Goal: Task Accomplishment & Management: Manage account settings

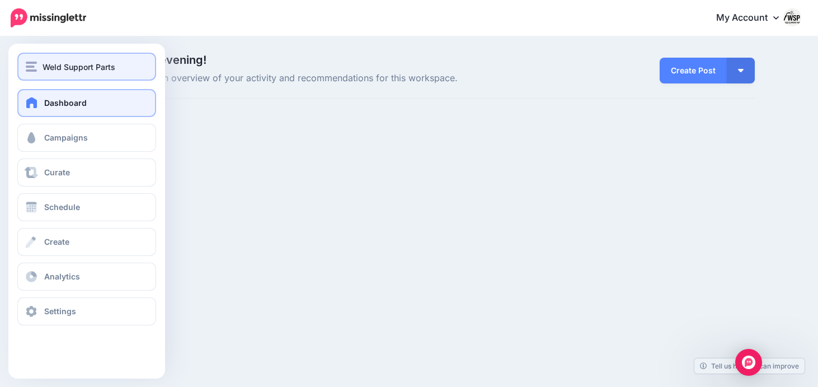
click at [58, 60] on span "Weld Support Parts" at bounding box center [79, 66] width 73 height 13
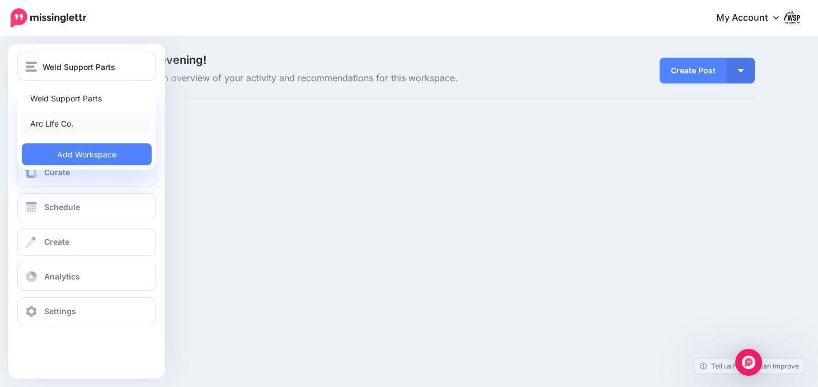
click at [58, 122] on link "Arc Life Co." at bounding box center [87, 123] width 130 height 22
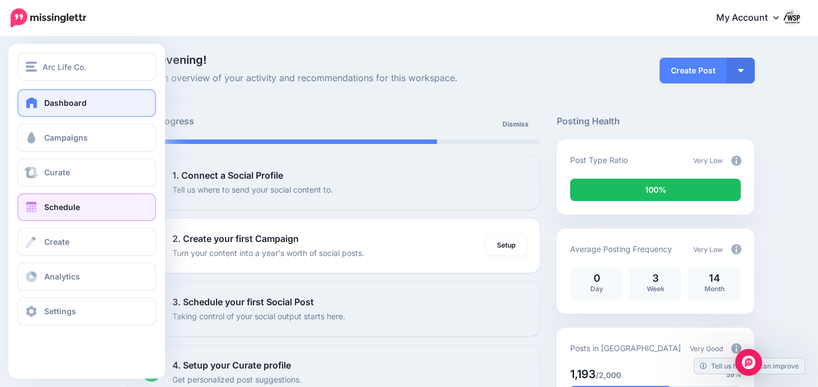
click at [50, 208] on span "Schedule" at bounding box center [62, 207] width 36 height 10
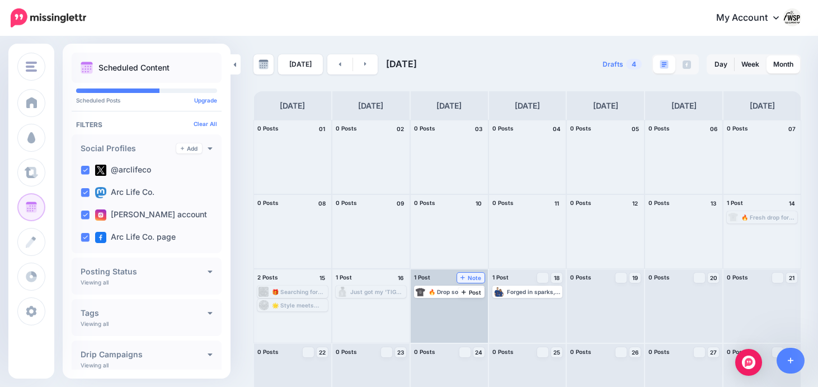
click at [469, 278] on span "Note" at bounding box center [470, 278] width 21 height 6
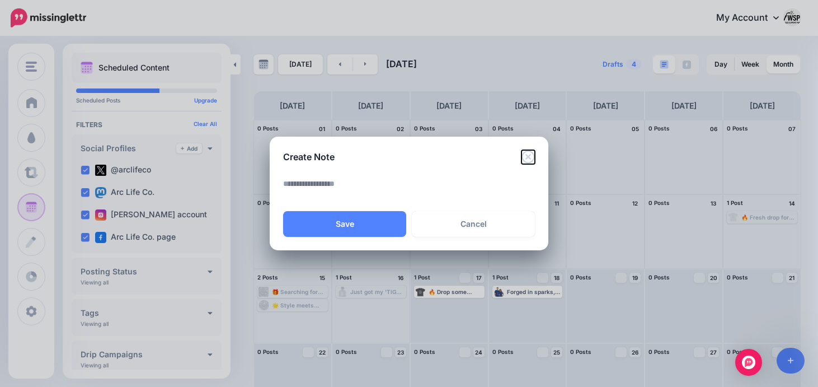
click at [526, 159] on icon "Close" at bounding box center [527, 156] width 13 height 13
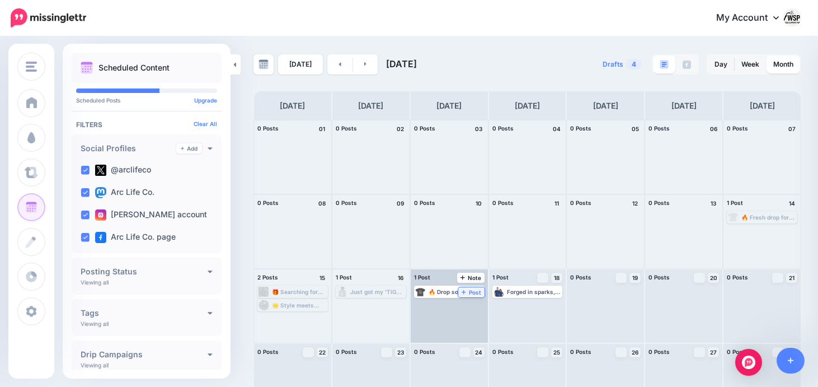
click at [473, 294] on span "Post" at bounding box center [472, 292] width 20 height 6
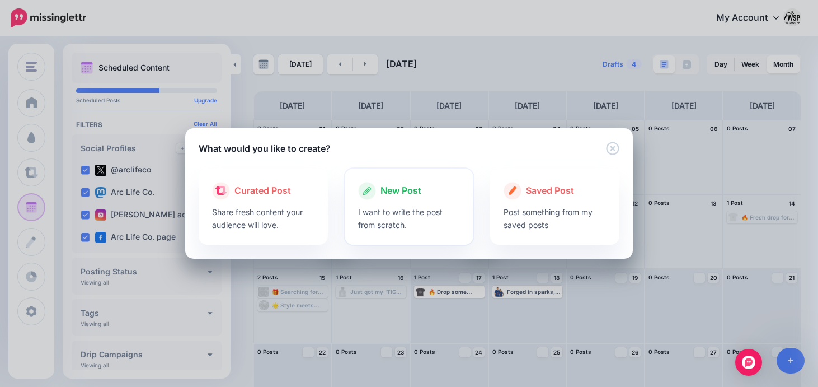
click at [400, 192] on span "New Post" at bounding box center [400, 191] width 41 height 15
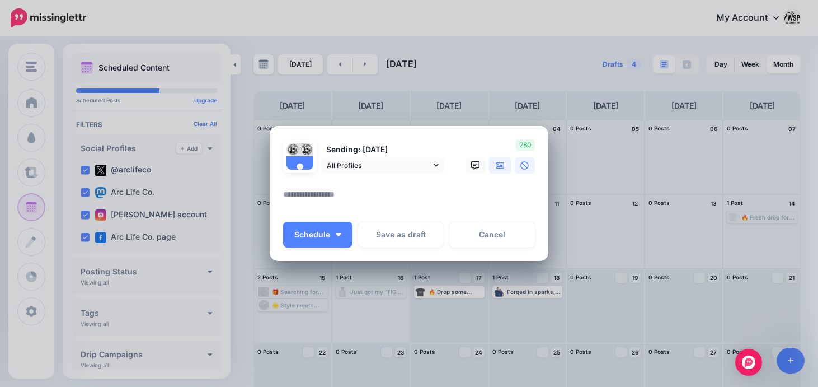
click at [498, 166] on icon at bounding box center [500, 165] width 9 height 7
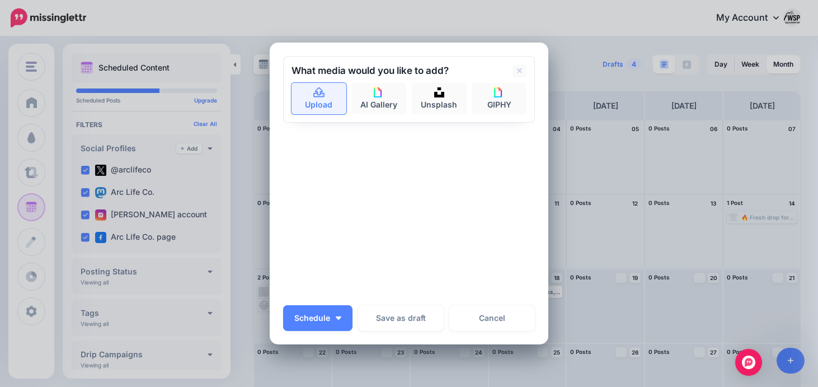
click at [321, 98] on link "Upload" at bounding box center [319, 98] width 55 height 31
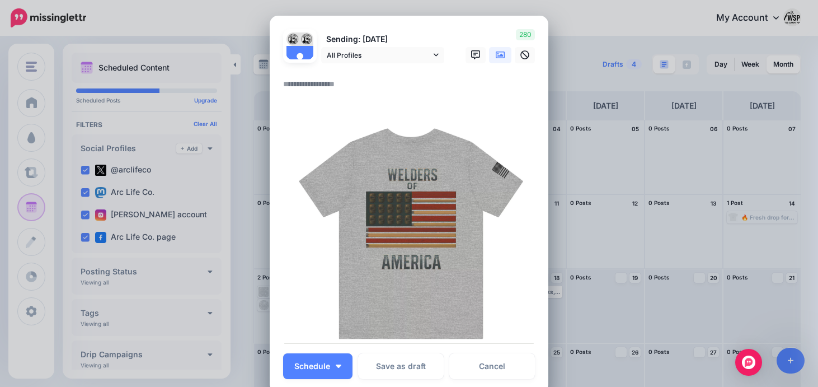
click at [364, 86] on textarea at bounding box center [411, 88] width 257 height 22
paste textarea "**********"
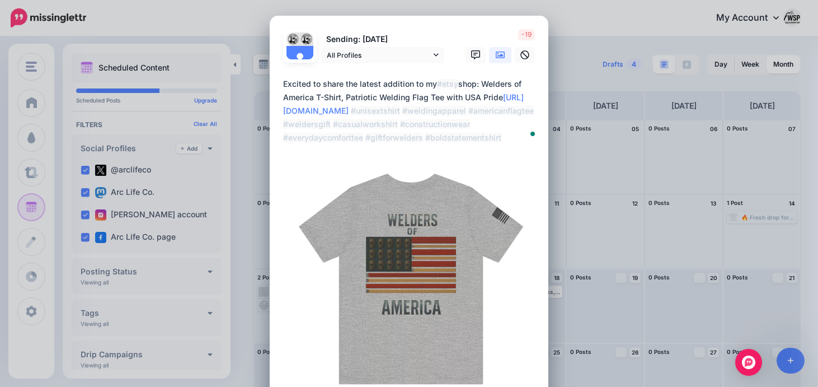
click at [457, 84] on textarea "**********" at bounding box center [411, 110] width 257 height 67
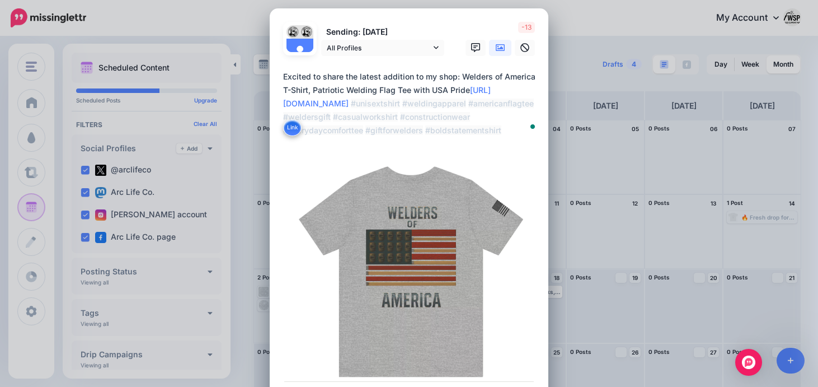
scroll to position [6, 0]
drag, startPoint x: 509, startPoint y: 131, endPoint x: 427, endPoint y: 136, distance: 81.3
click at [427, 136] on textarea "**********" at bounding box center [411, 104] width 257 height 67
type textarea "**********"
click at [467, 140] on div "**********" at bounding box center [409, 107] width 252 height 72
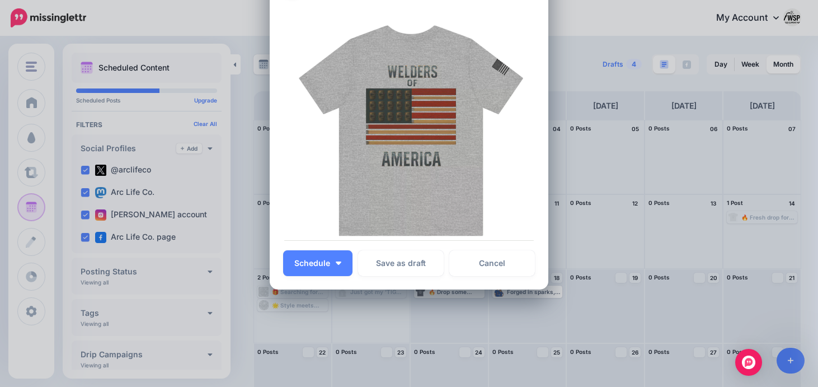
scroll to position [172, 0]
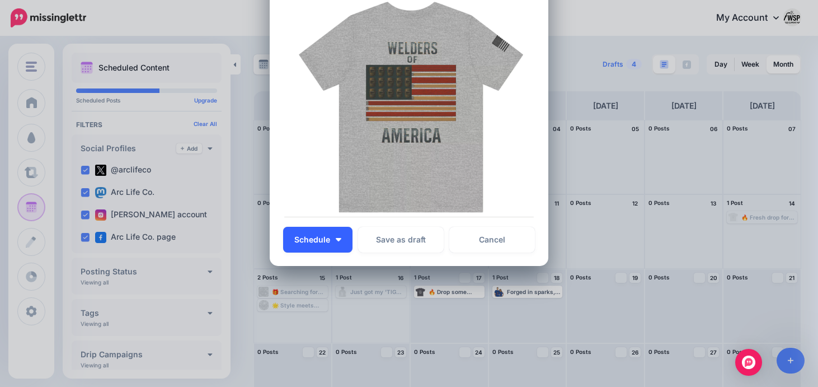
click at [344, 236] on button "Schedule" at bounding box center [317, 240] width 69 height 26
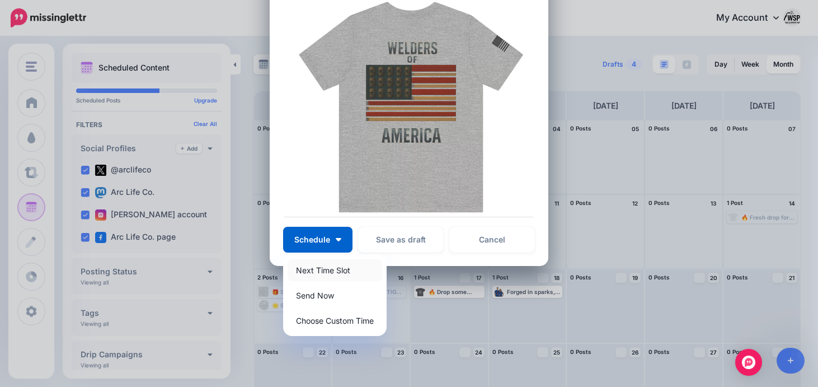
click at [329, 272] on link "Next Time Slot" at bounding box center [335, 270] width 95 height 22
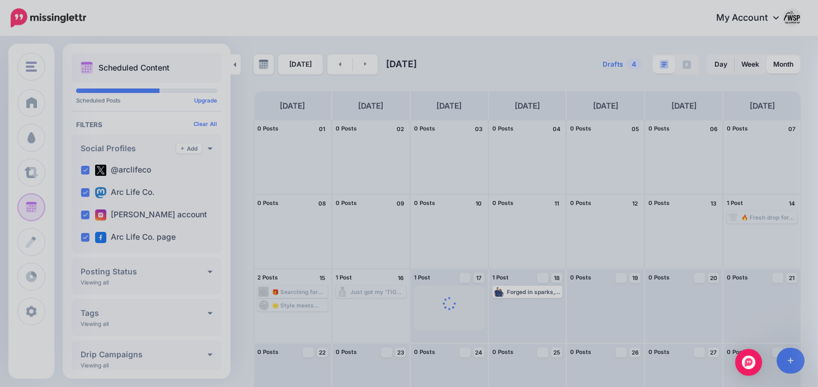
scroll to position [0, 0]
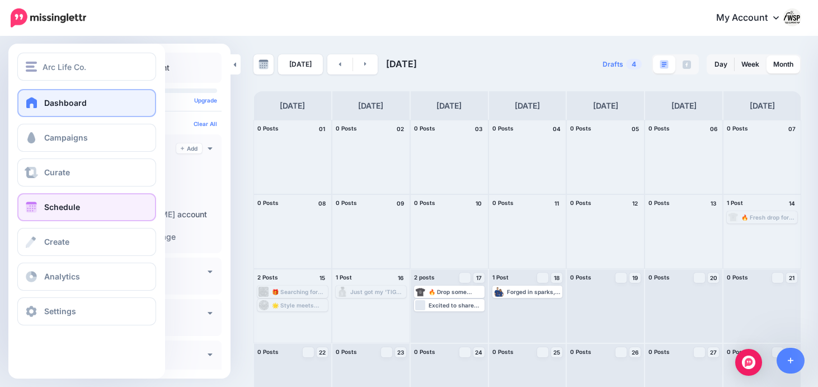
click at [46, 99] on span "Dashboard" at bounding box center [65, 103] width 43 height 10
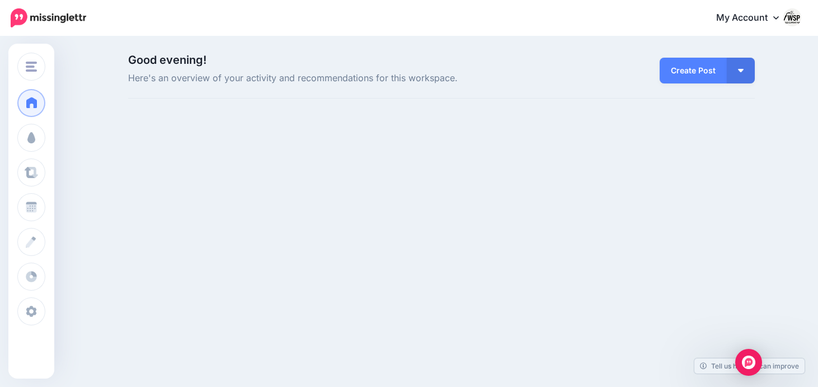
click at [57, 64] on div "Good evening! Here's an overview of your activity and recommendations for this …" at bounding box center [409, 88] width 818 height 102
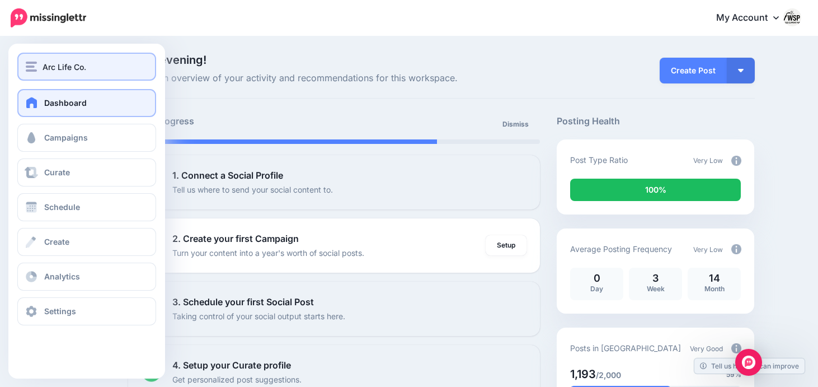
click at [45, 66] on span "Arc Life Co." at bounding box center [65, 66] width 44 height 13
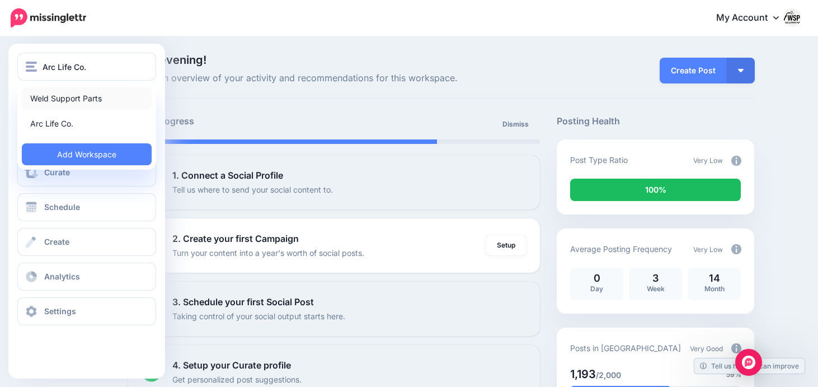
click at [58, 96] on link "Weld Support Parts" at bounding box center [87, 98] width 130 height 22
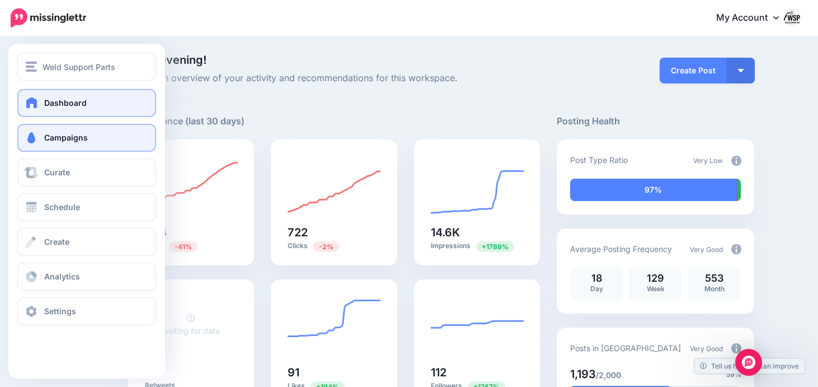
click at [40, 140] on link "Campaigns" at bounding box center [86, 138] width 139 height 28
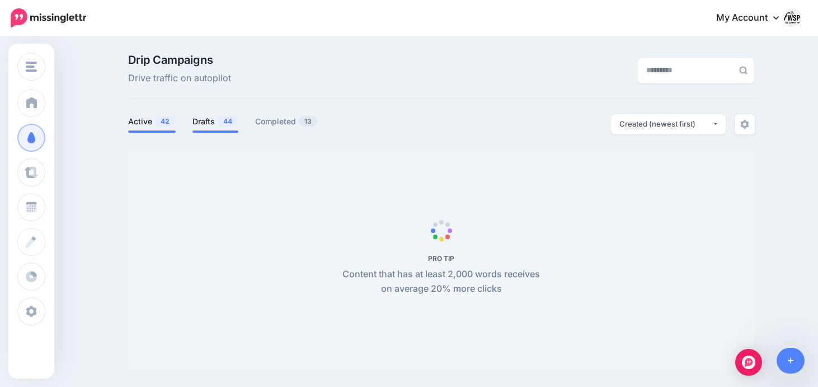
click at [203, 126] on link "Drafts 44" at bounding box center [215, 121] width 46 height 13
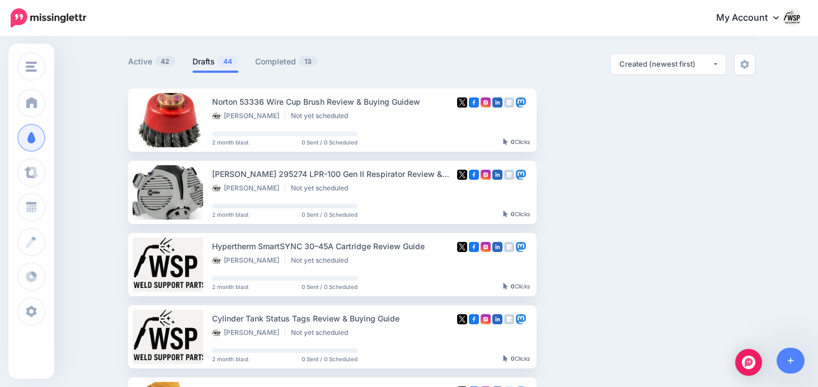
scroll to position [63, 0]
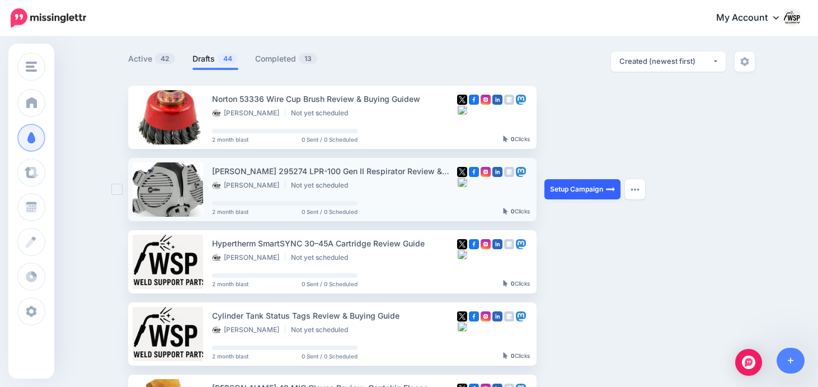
click at [566, 185] on link "Setup Campaign" at bounding box center [582, 189] width 76 height 20
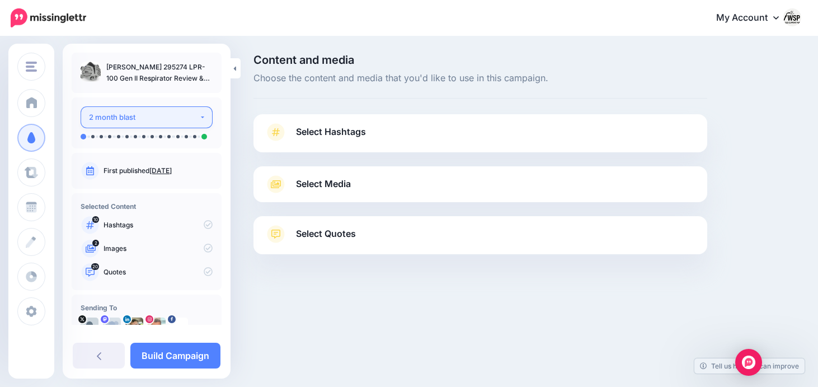
click at [165, 111] on div "2 month blast" at bounding box center [144, 117] width 110 height 13
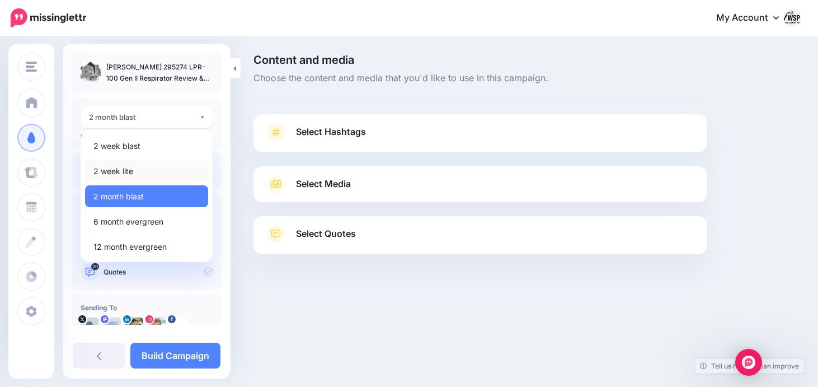
click at [128, 170] on span "2 week lite" at bounding box center [113, 170] width 40 height 13
select select "******"
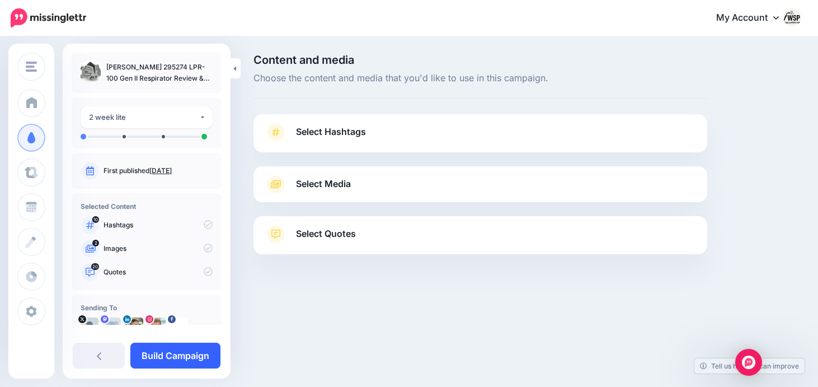
click at [175, 354] on link "Build Campaign" at bounding box center [175, 355] width 90 height 26
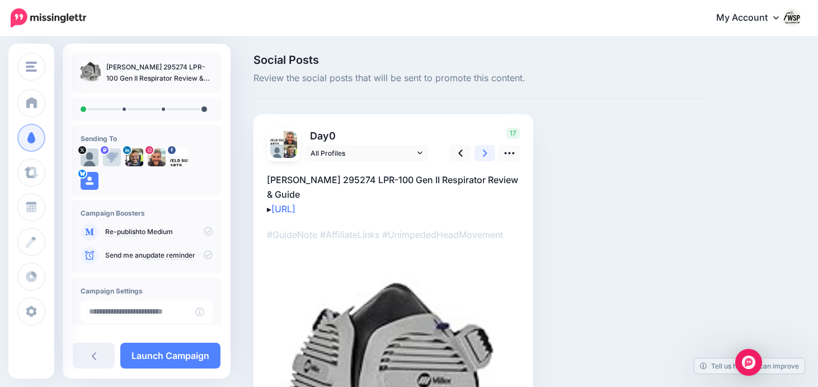
click at [487, 149] on icon at bounding box center [485, 153] width 4 height 12
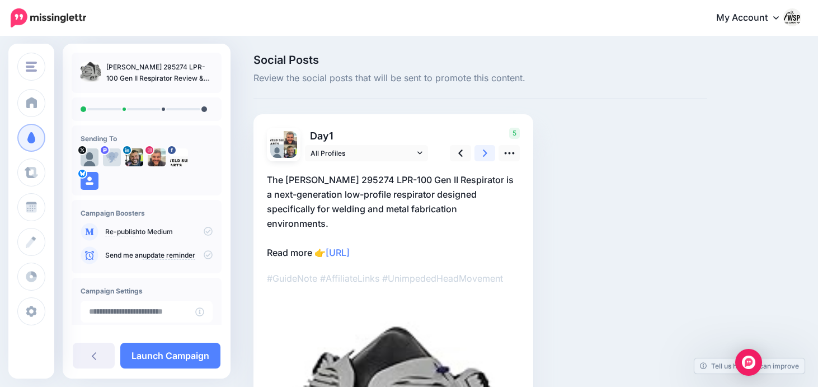
click at [487, 149] on icon at bounding box center [485, 153] width 4 height 12
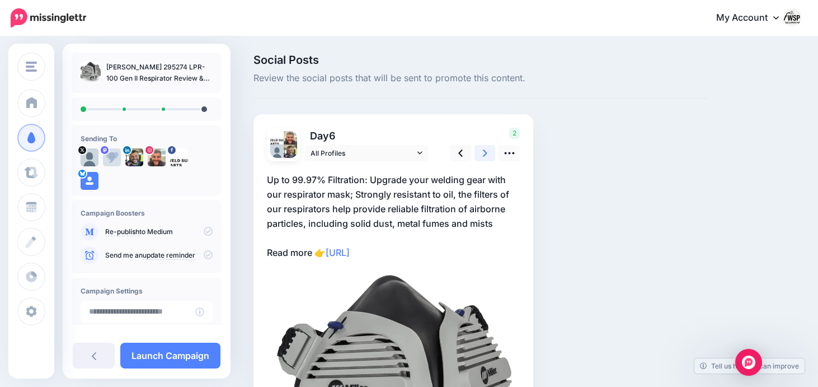
click at [487, 149] on icon at bounding box center [485, 153] width 4 height 12
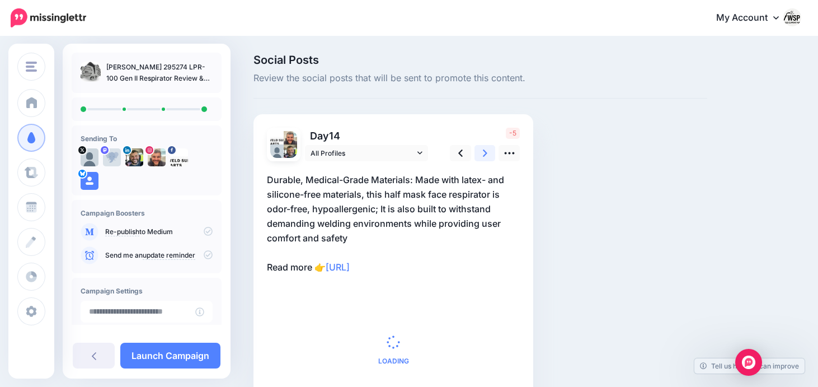
click at [487, 149] on icon at bounding box center [485, 153] width 4 height 12
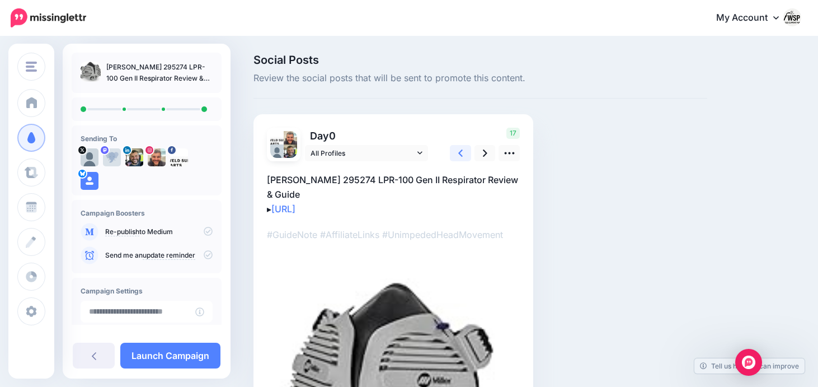
click at [466, 154] on link at bounding box center [460, 153] width 21 height 16
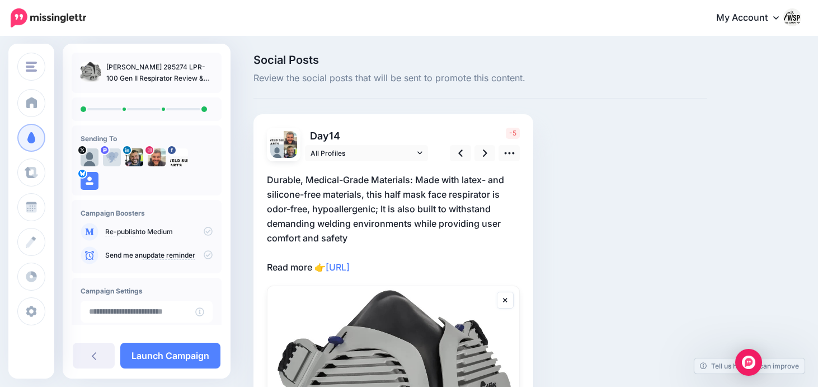
click at [348, 237] on p "Durable, Medical-Grade Materials: Made with latex- and silicone-free materials,…" at bounding box center [393, 223] width 253 height 102
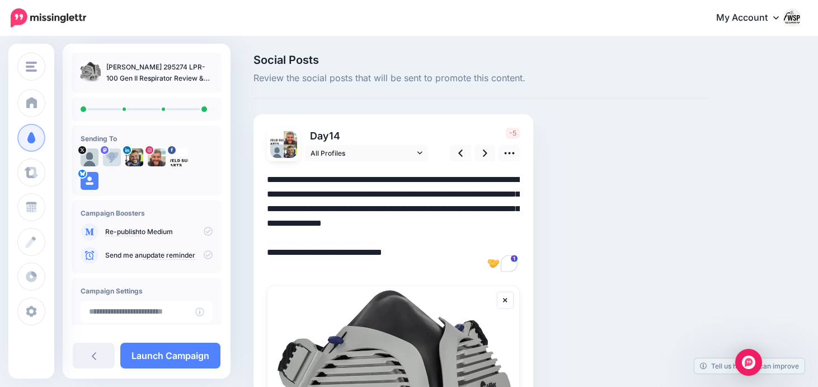
drag, startPoint x: 355, startPoint y: 238, endPoint x: 412, endPoint y: 225, distance: 58.6
click at [412, 225] on textarea "**********" at bounding box center [393, 223] width 253 height 102
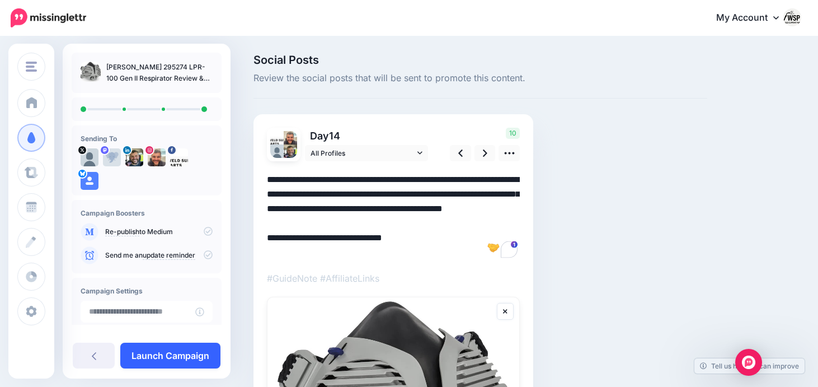
type textarea "**********"
click at [168, 350] on link "Launch Campaign" at bounding box center [170, 355] width 100 height 26
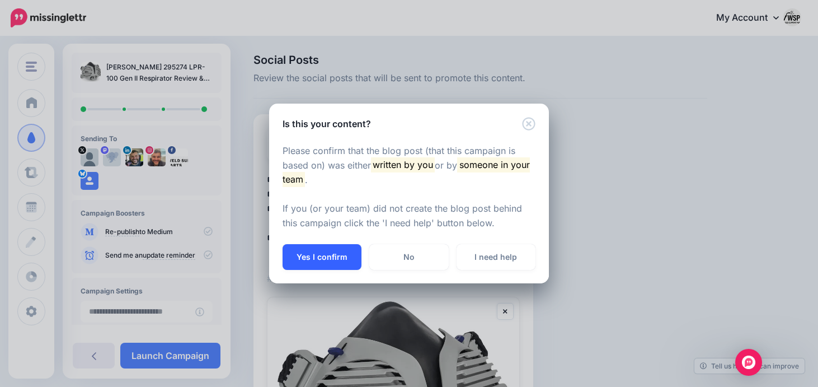
click at [354, 253] on button "Yes I confirm" at bounding box center [322, 257] width 79 height 26
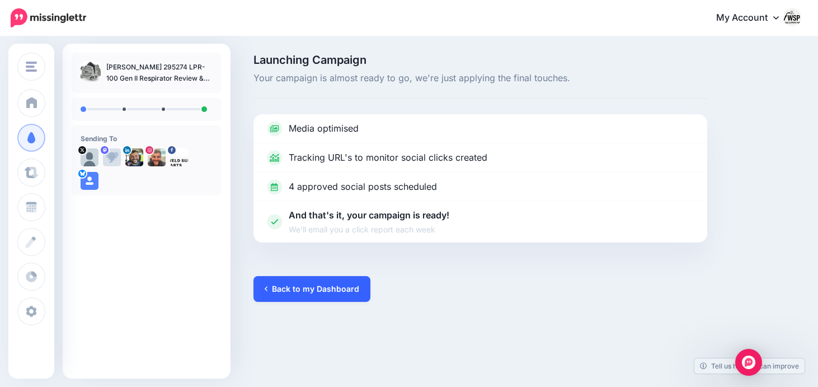
click at [330, 285] on link "Back to my Dashboard" at bounding box center [311, 289] width 117 height 26
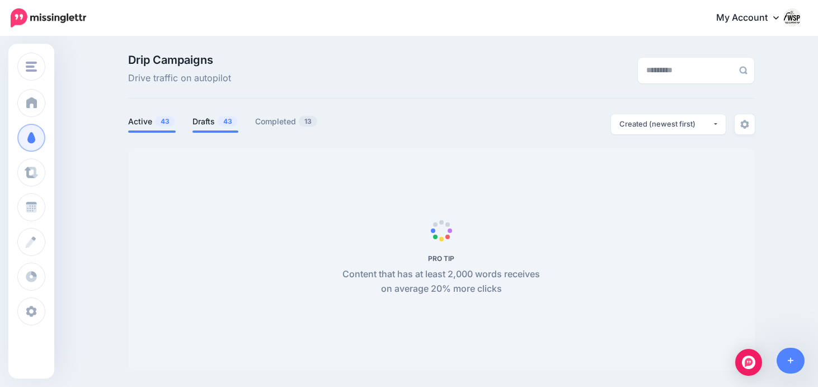
click at [222, 124] on span "43" at bounding box center [228, 121] width 20 height 11
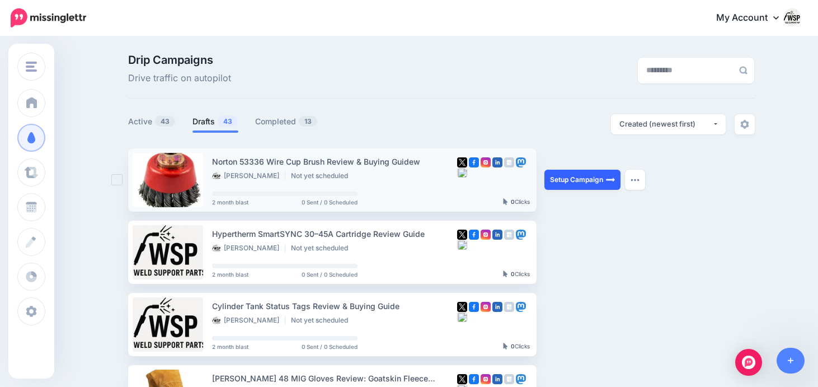
click at [572, 182] on link "Setup Campaign" at bounding box center [582, 180] width 76 height 20
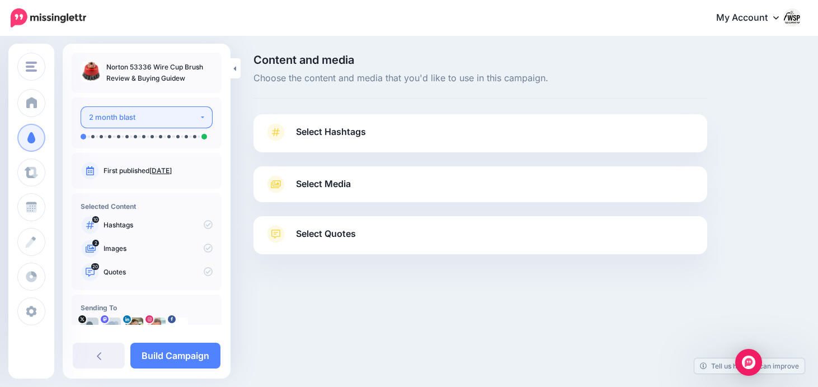
click at [194, 121] on button "2 month blast" at bounding box center [147, 117] width 132 height 22
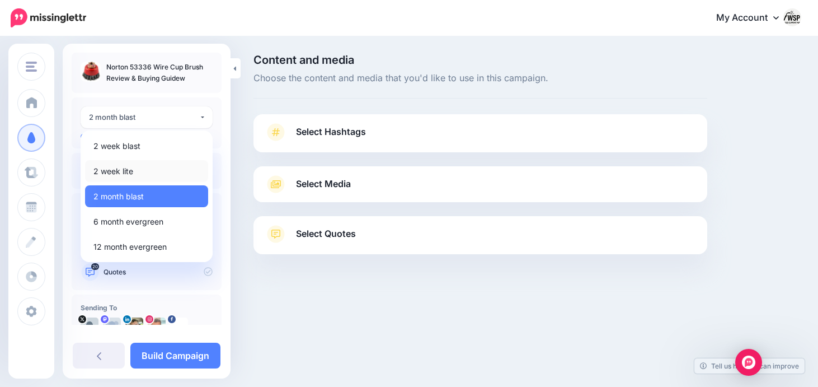
click at [138, 167] on link "2 week lite" at bounding box center [146, 171] width 123 height 22
select select "******"
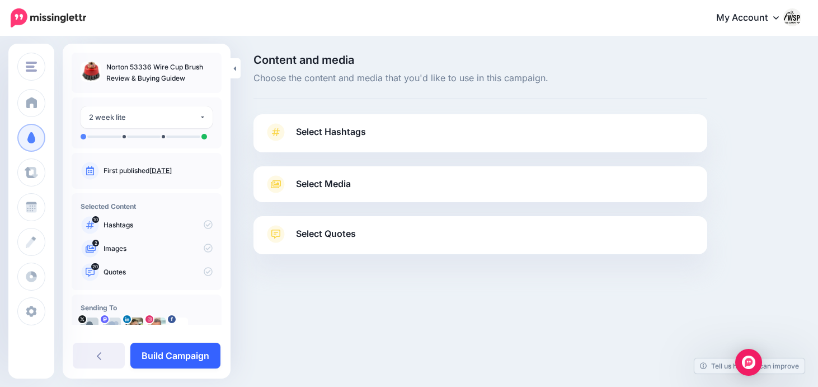
click at [190, 348] on link "Build Campaign" at bounding box center [175, 355] width 90 height 26
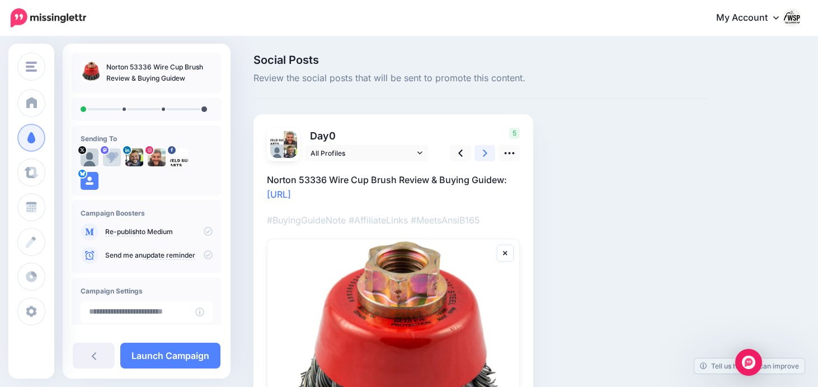
click at [486, 154] on icon at bounding box center [485, 153] width 4 height 12
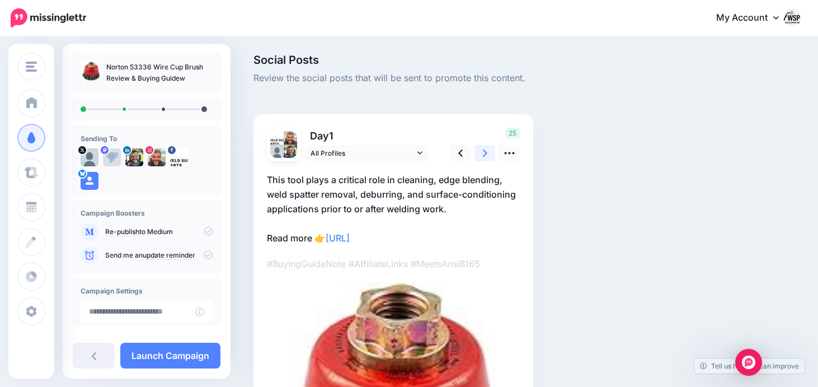
click at [486, 154] on icon at bounding box center [485, 153] width 4 height 12
click at [488, 153] on link at bounding box center [484, 153] width 21 height 16
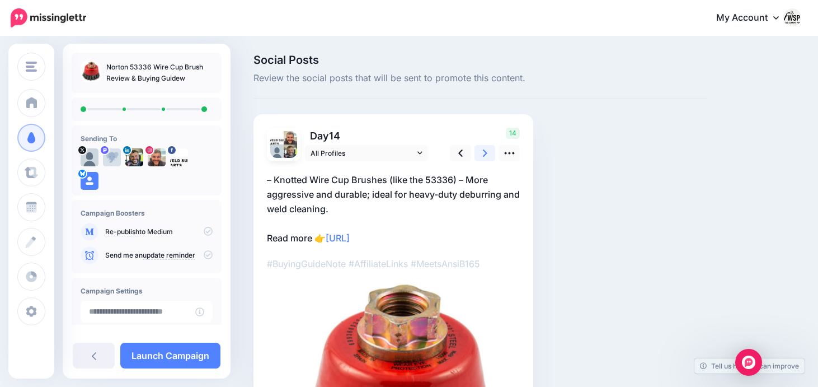
click at [488, 153] on link at bounding box center [484, 153] width 21 height 16
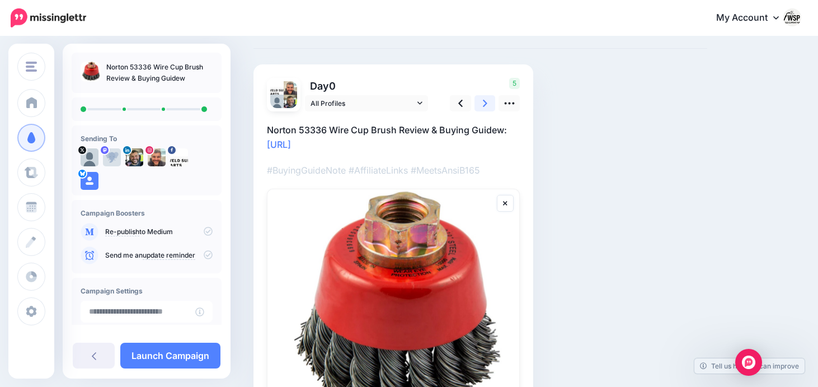
scroll to position [51, 0]
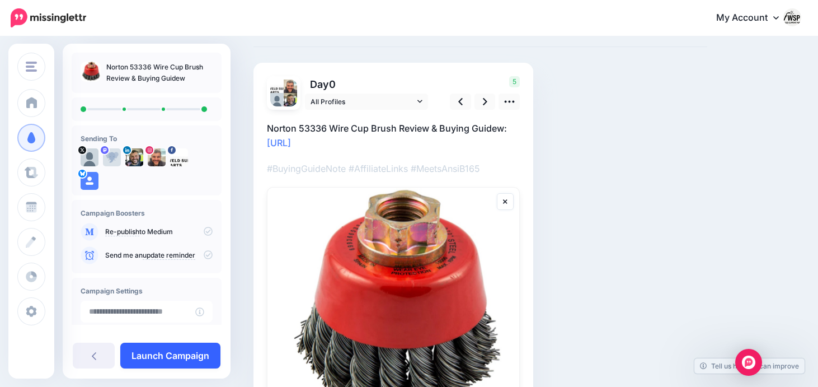
click at [193, 351] on link "Launch Campaign" at bounding box center [170, 355] width 100 height 26
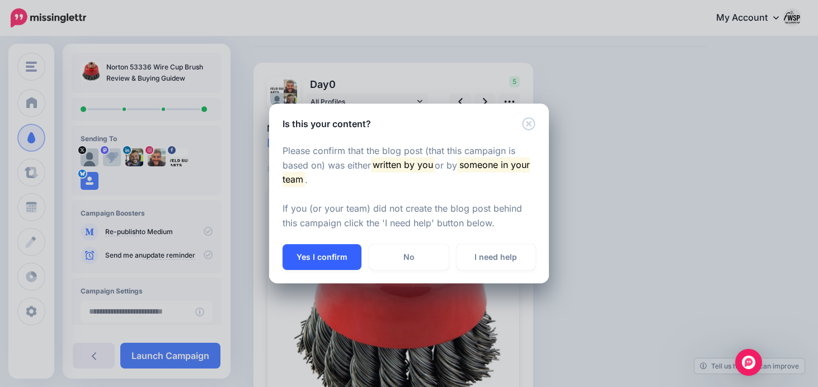
click at [332, 253] on button "Yes I confirm" at bounding box center [322, 257] width 79 height 26
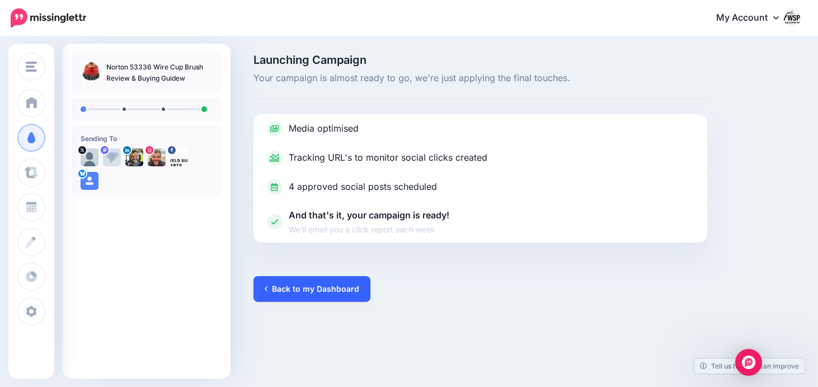
click at [342, 278] on link "Back to my Dashboard" at bounding box center [311, 289] width 117 height 26
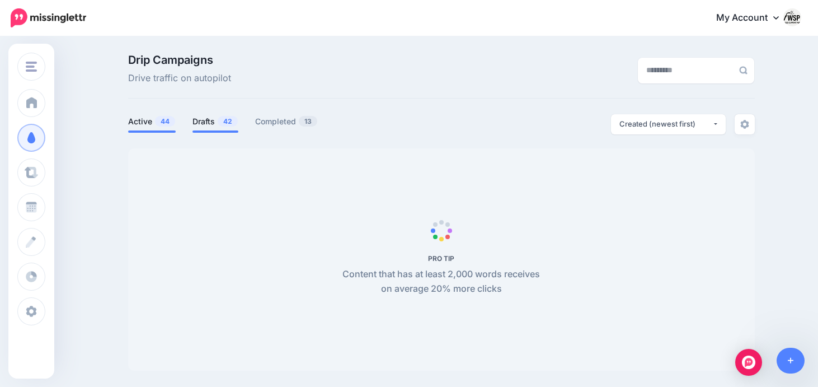
click at [215, 124] on link "Drafts 42" at bounding box center [215, 121] width 46 height 13
click at [360, 179] on span "PRO TIP Content that has at least 2,000 words receives on average 20% more clic…" at bounding box center [441, 259] width 627 height 222
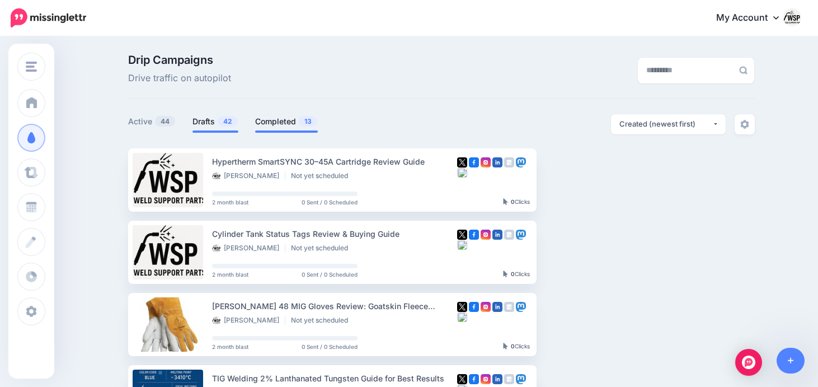
click at [287, 124] on link "Completed 13" at bounding box center [286, 121] width 63 height 13
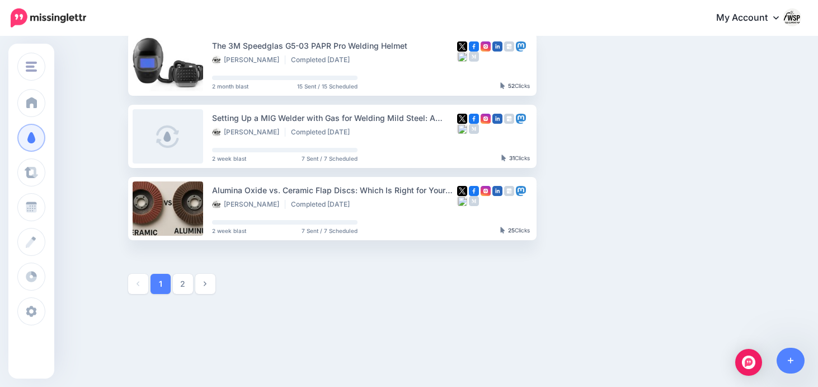
scroll to position [626, 0]
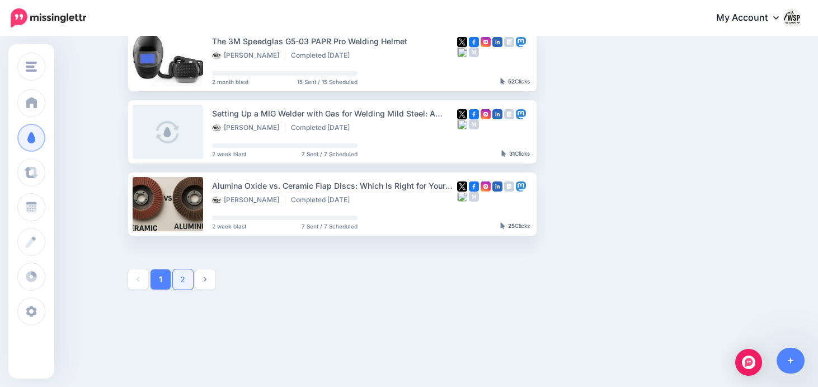
click at [184, 279] on link "2" at bounding box center [183, 279] width 20 height 20
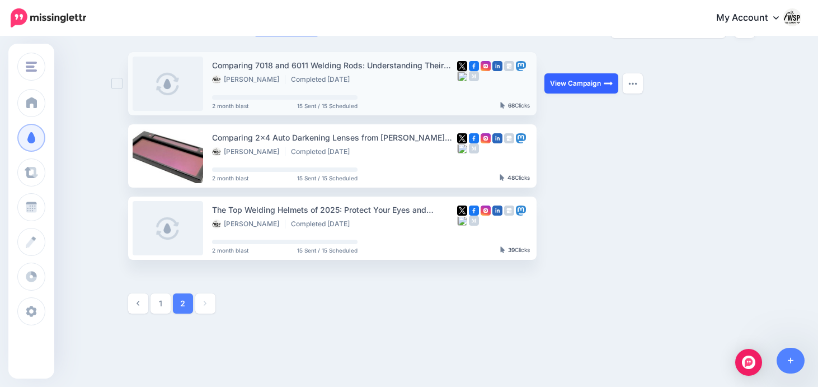
click at [577, 83] on link "View Campaign" at bounding box center [581, 83] width 74 height 20
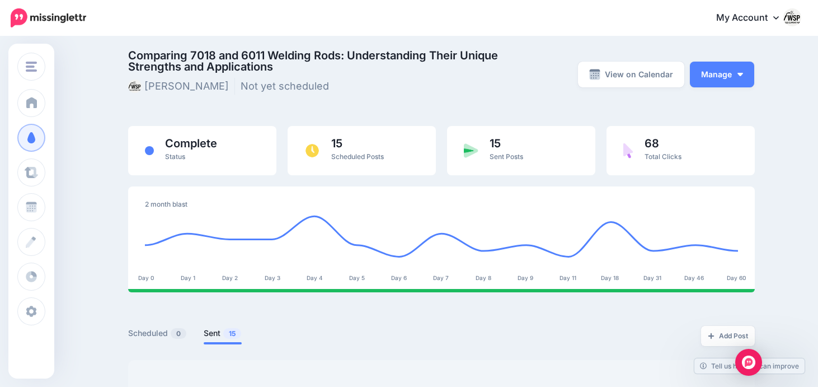
scroll to position [4, 0]
click at [718, 76] on button "Manage" at bounding box center [722, 75] width 64 height 26
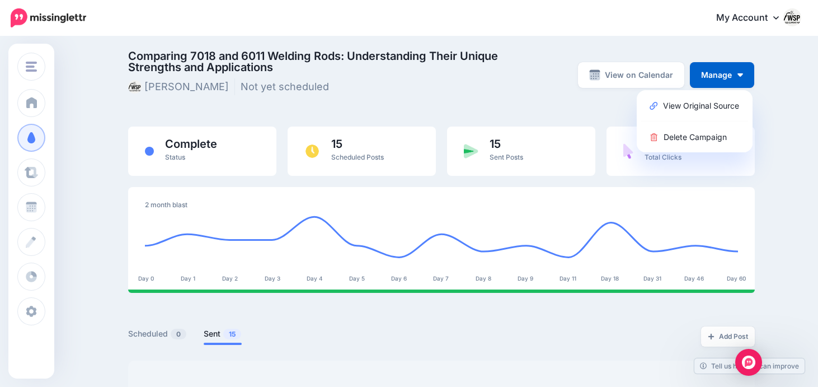
click at [592, 115] on div "Comparing 7018 and 6011 Welding Rods: Understanding Their Unique Strengths and …" at bounding box center [441, 316] width 643 height 532
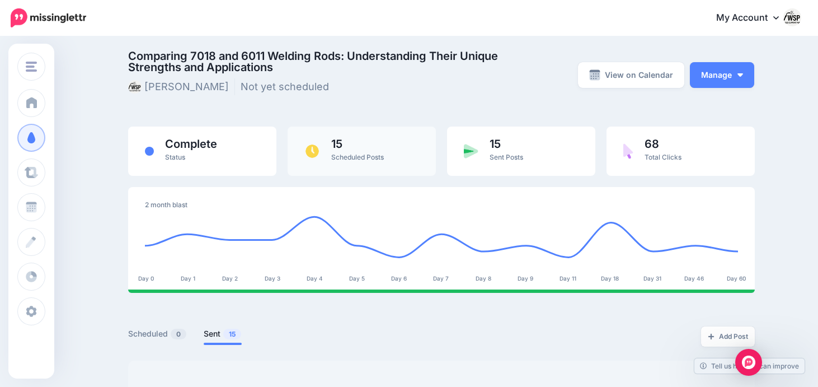
click at [370, 160] on span "Scheduled Posts" at bounding box center [357, 157] width 53 height 8
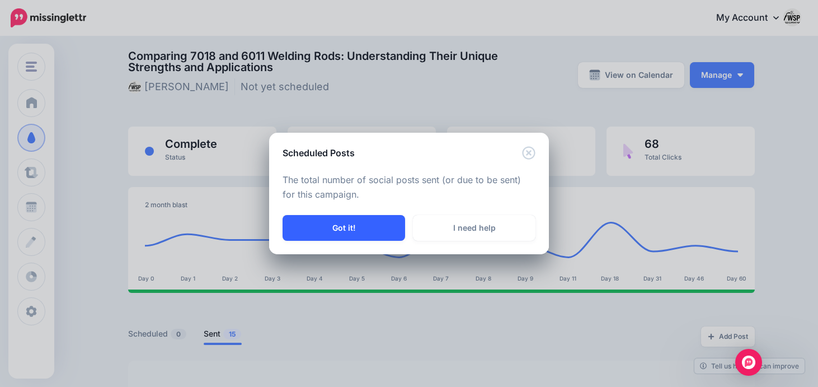
click at [352, 229] on button "Got it!" at bounding box center [344, 228] width 123 height 26
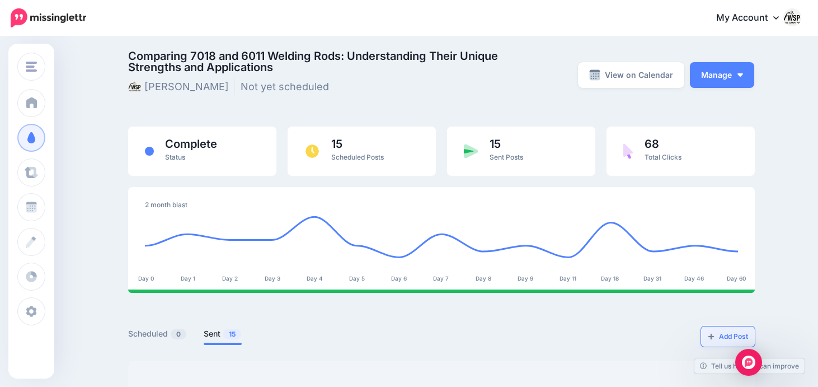
click at [721, 339] on link "Add Post" at bounding box center [728, 336] width 54 height 20
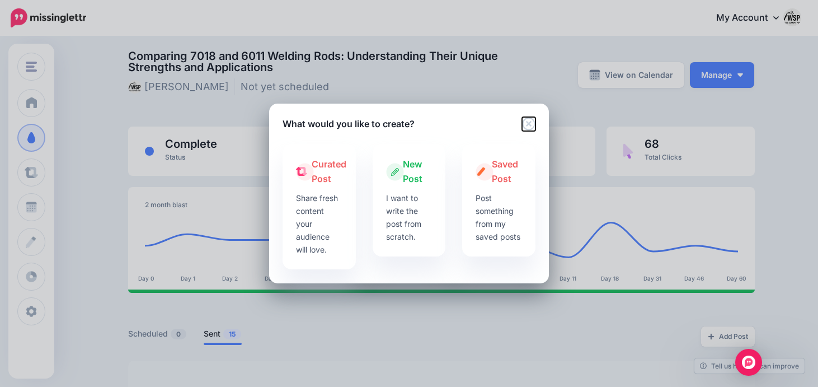
click at [525, 120] on icon "Close" at bounding box center [528, 123] width 13 height 13
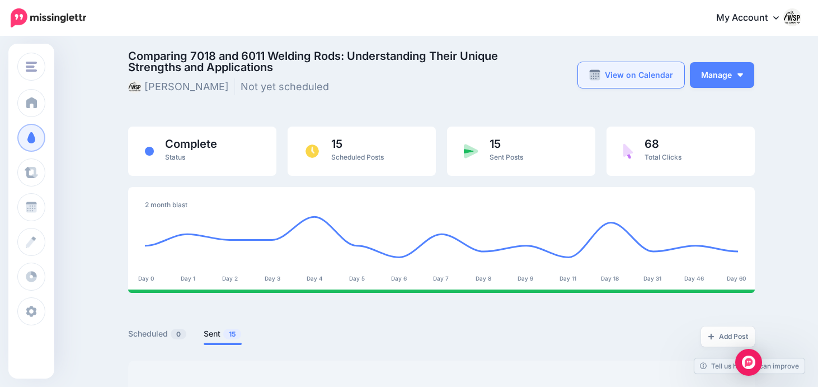
click at [642, 85] on link "View on Calendar" at bounding box center [631, 75] width 106 height 26
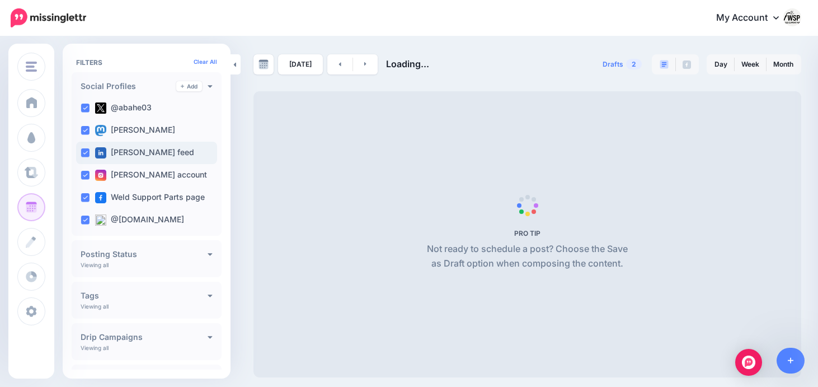
scroll to position [66, 0]
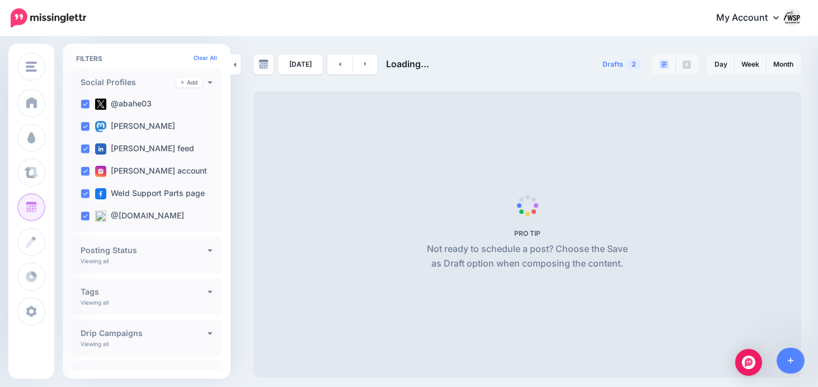
click at [210, 245] on div "Posting Status Viewing all Published Scheduled Awaiting Approval Error" at bounding box center [147, 254] width 150 height 37
click at [208, 249] on icon at bounding box center [210, 250] width 5 height 8
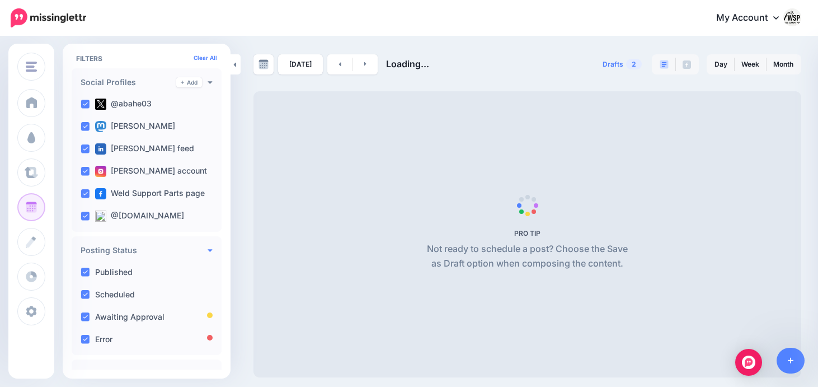
click at [208, 248] on icon at bounding box center [210, 250] width 5 height 8
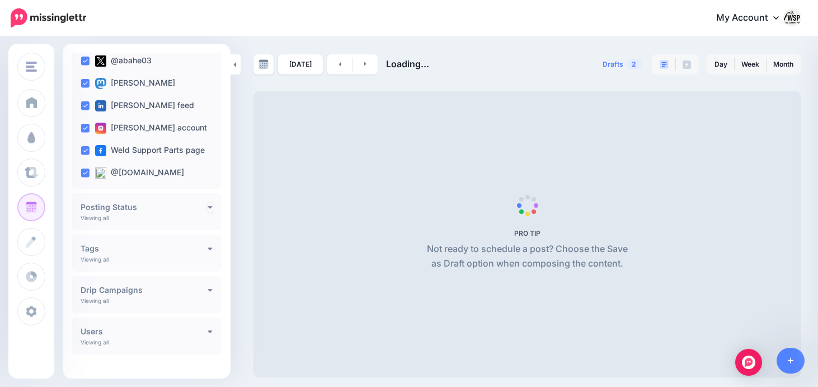
scroll to position [121, 0]
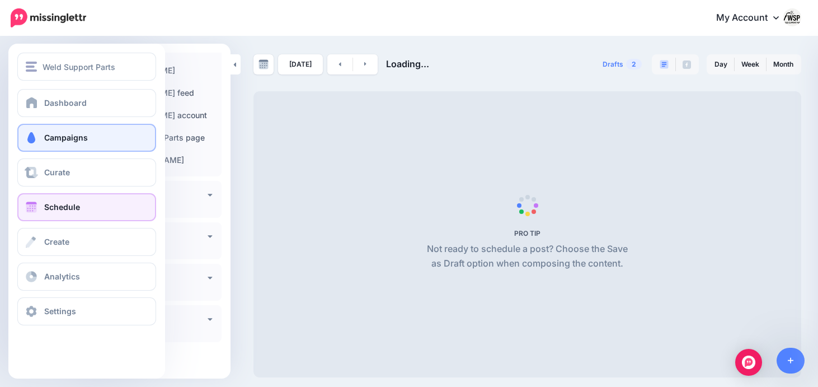
click at [51, 139] on span "Campaigns" at bounding box center [66, 138] width 44 height 10
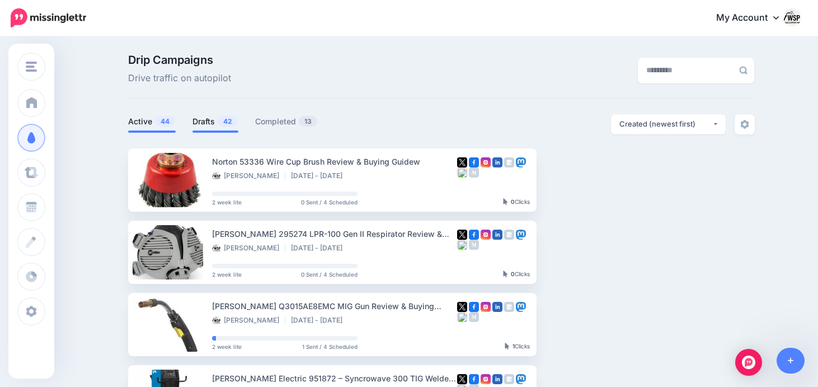
click at [214, 123] on link "Drafts 42" at bounding box center [215, 121] width 46 height 13
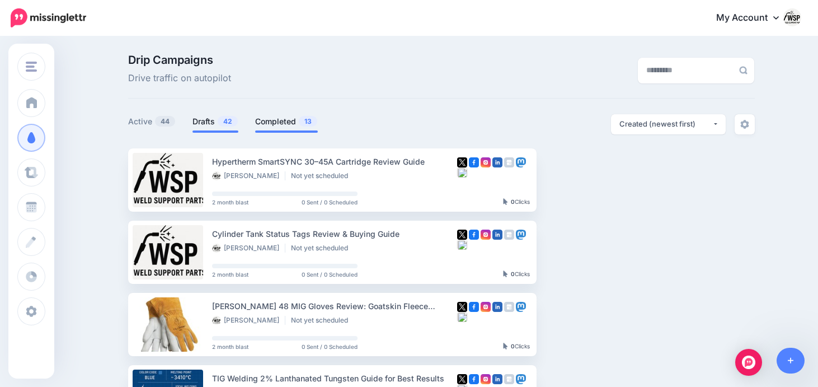
click at [276, 121] on link "Completed 13" at bounding box center [286, 121] width 63 height 13
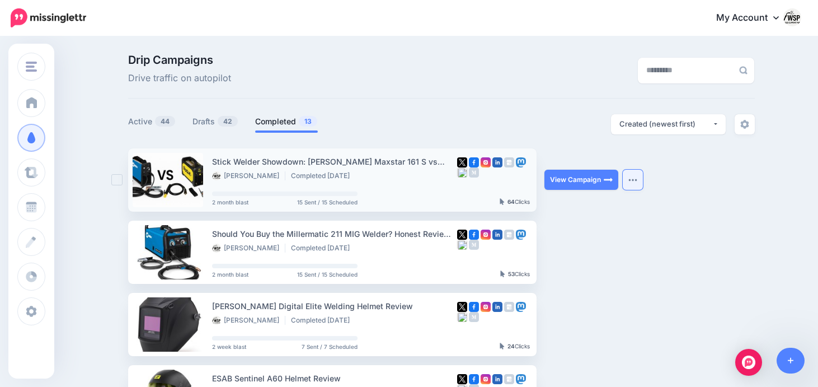
click at [641, 182] on button "button" at bounding box center [633, 180] width 20 height 20
click at [483, 124] on div "**********" at bounding box center [597, 124] width 313 height 20
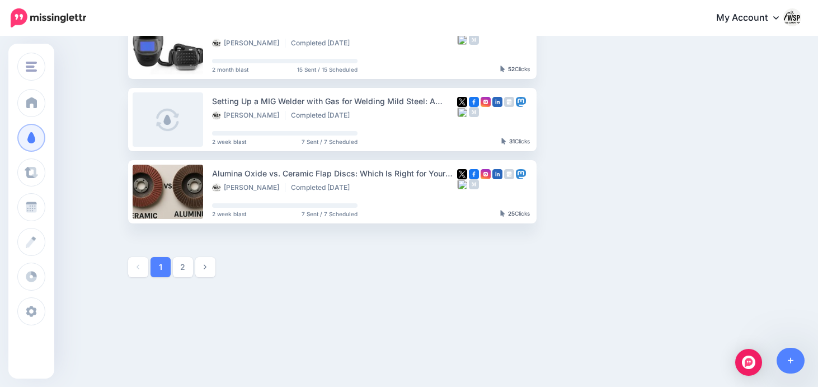
scroll to position [641, 0]
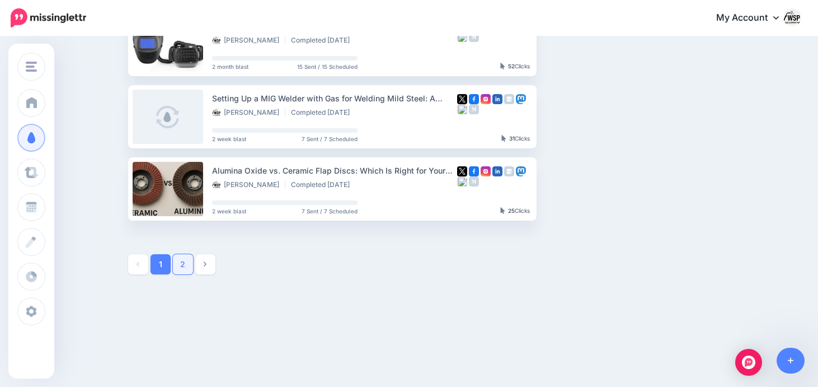
click at [182, 265] on link "2" at bounding box center [183, 264] width 20 height 20
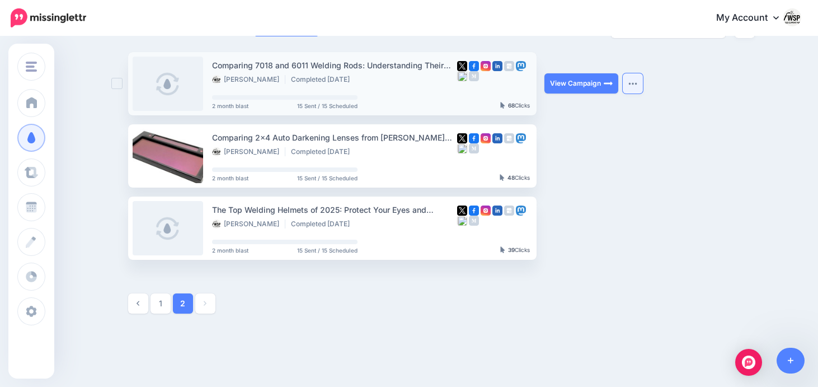
click at [631, 82] on img "button" at bounding box center [632, 83] width 9 height 3
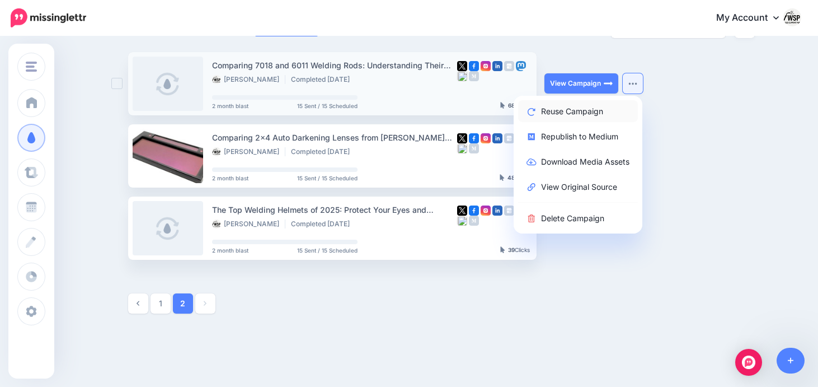
click at [597, 110] on link "Reuse Campaign" at bounding box center [578, 111] width 120 height 22
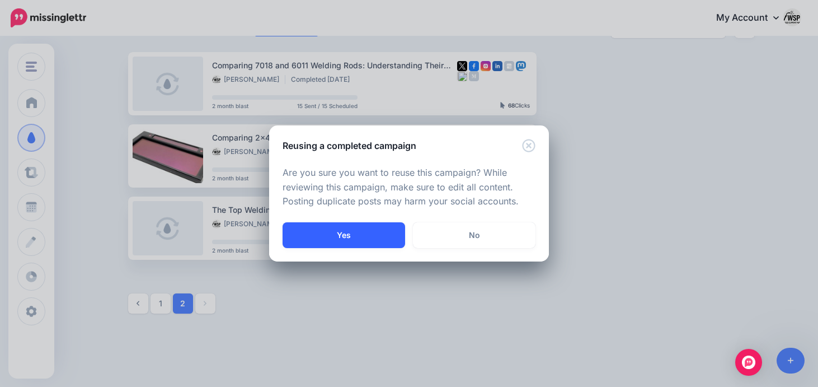
click at [390, 233] on button "Yes" at bounding box center [344, 235] width 123 height 26
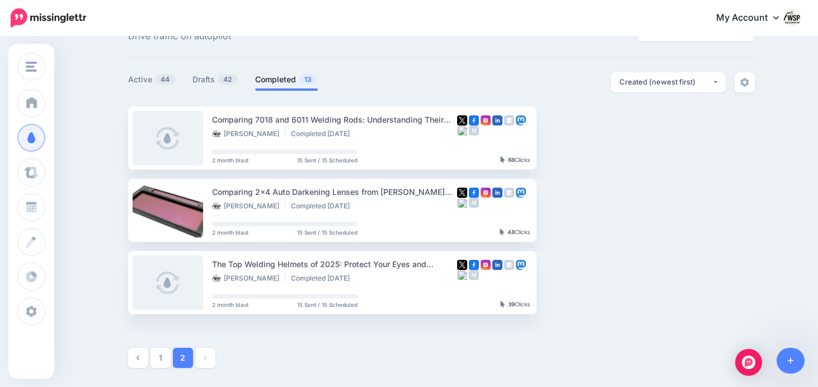
scroll to position [0, 0]
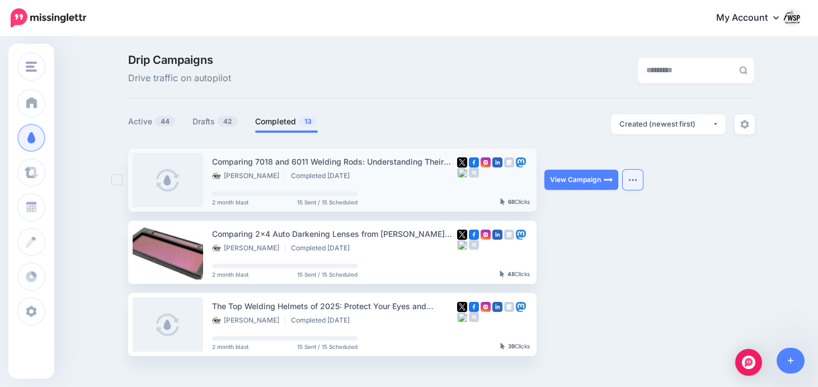
click at [634, 177] on button "button" at bounding box center [633, 180] width 20 height 20
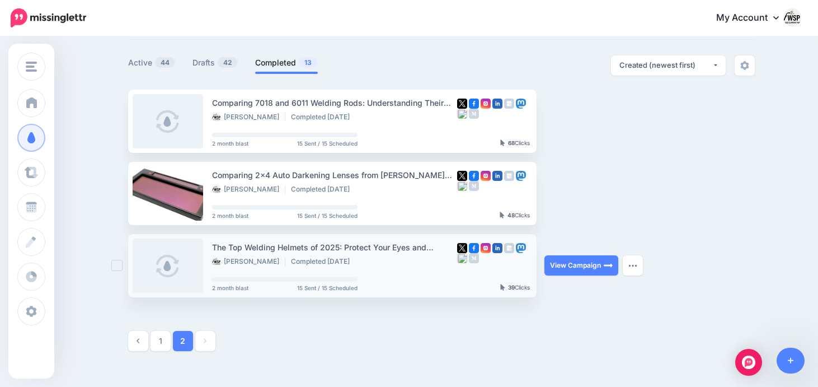
scroll to position [135, 0]
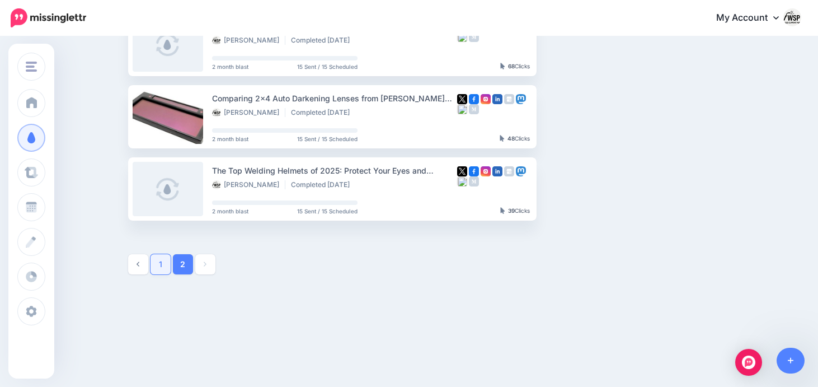
click at [157, 270] on link "1" at bounding box center [161, 264] width 20 height 20
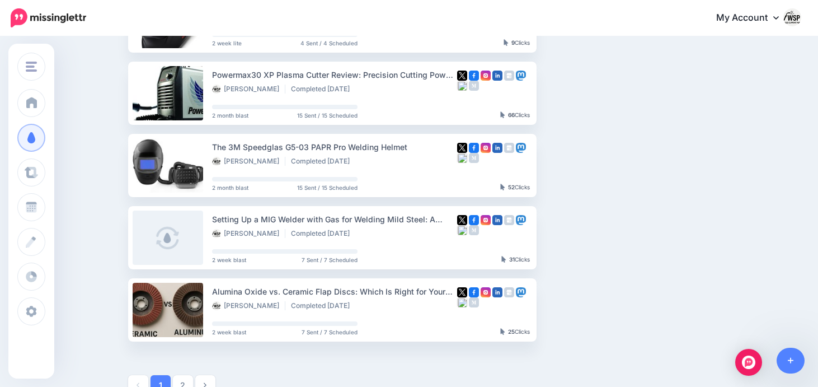
scroll to position [521, 0]
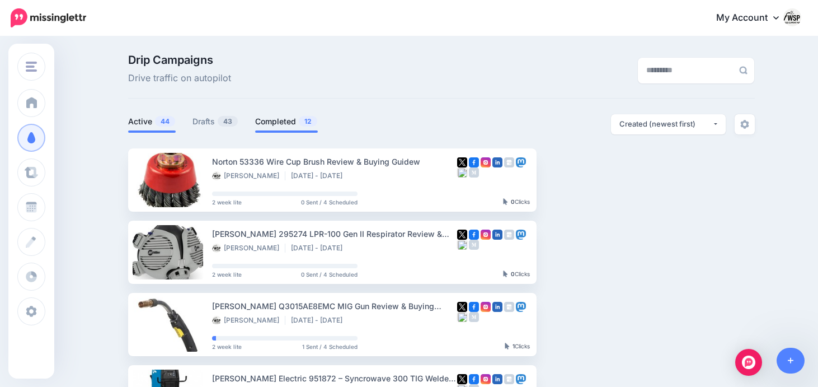
click at [268, 123] on link "Completed 12" at bounding box center [286, 121] width 63 height 13
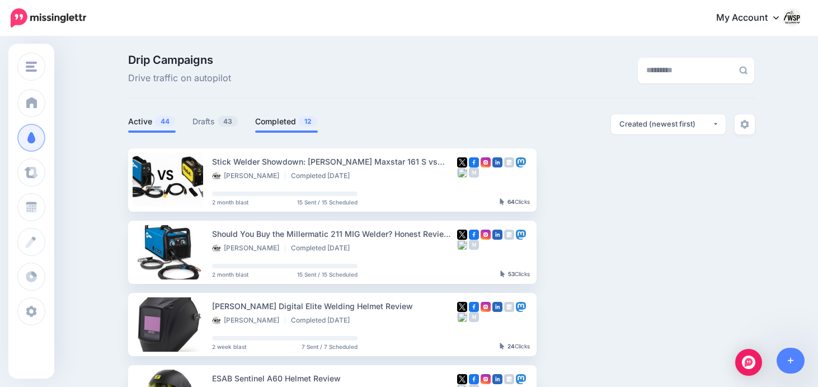
click at [148, 122] on link "Active 44" at bounding box center [152, 121] width 48 height 13
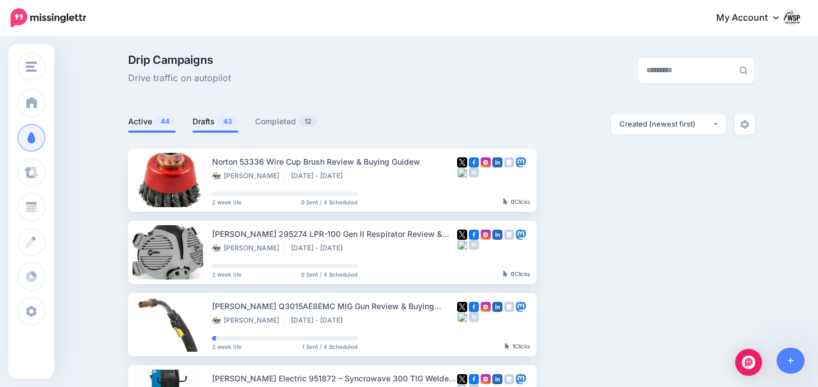
click at [208, 119] on link "Drafts 43" at bounding box center [215, 121] width 46 height 13
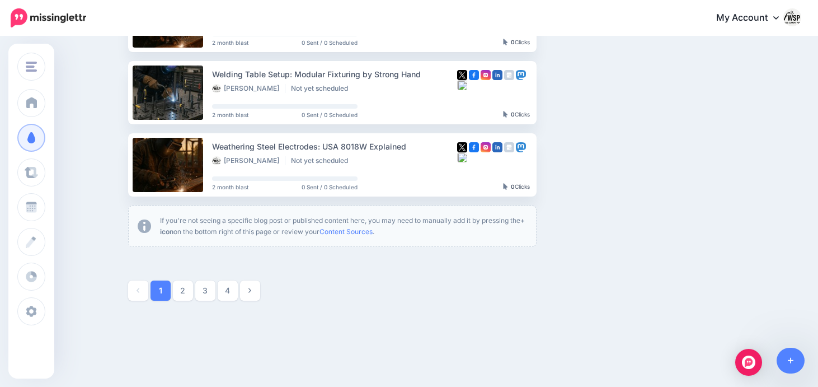
scroll to position [691, 0]
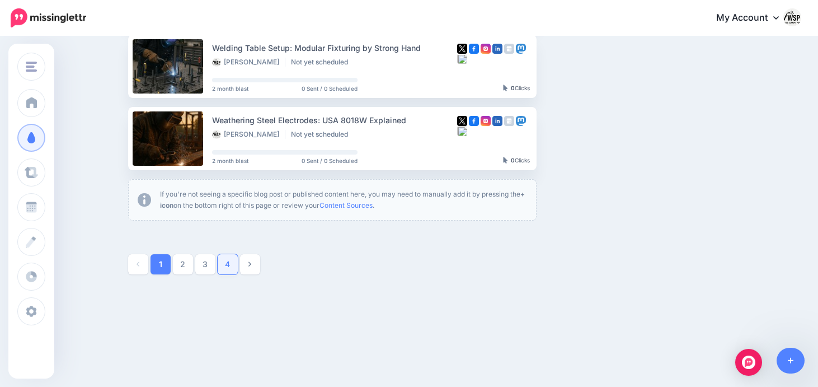
click at [227, 270] on link "4" at bounding box center [228, 264] width 20 height 20
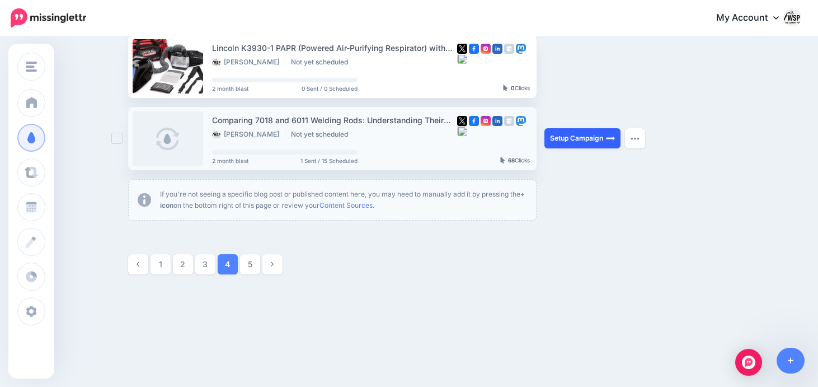
click at [586, 140] on link "Setup Campaign" at bounding box center [582, 138] width 76 height 20
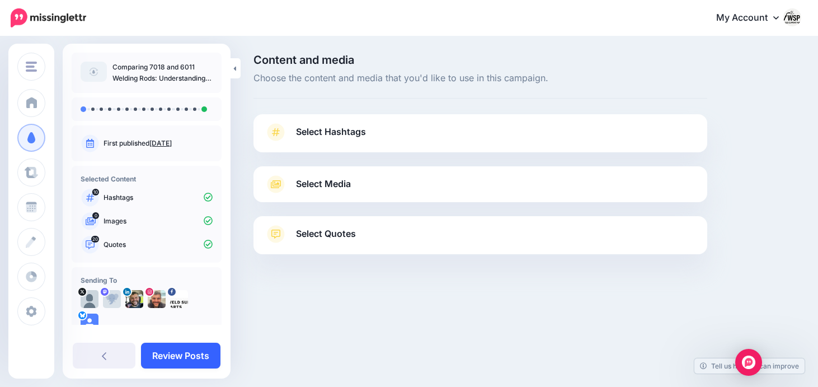
click at [198, 352] on link "Review Posts" at bounding box center [180, 355] width 79 height 26
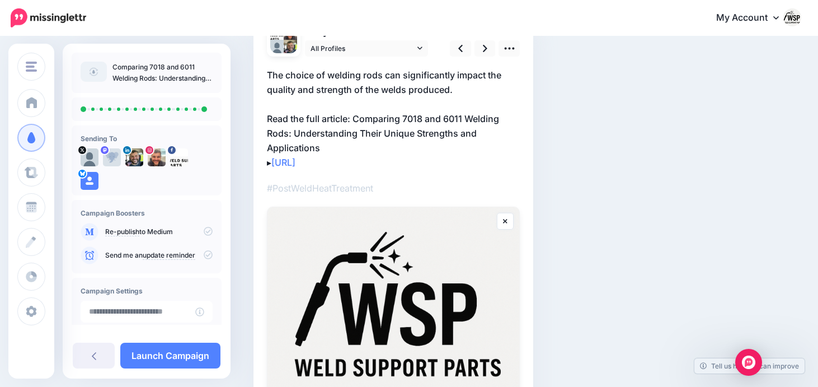
scroll to position [106, 0]
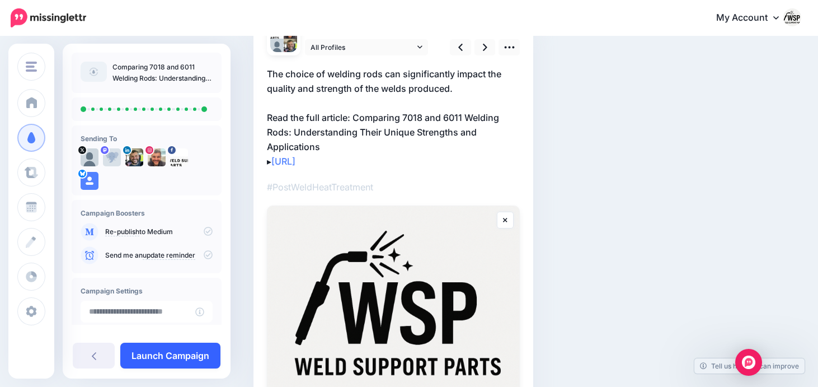
click at [176, 351] on link "Launch Campaign" at bounding box center [170, 355] width 100 height 26
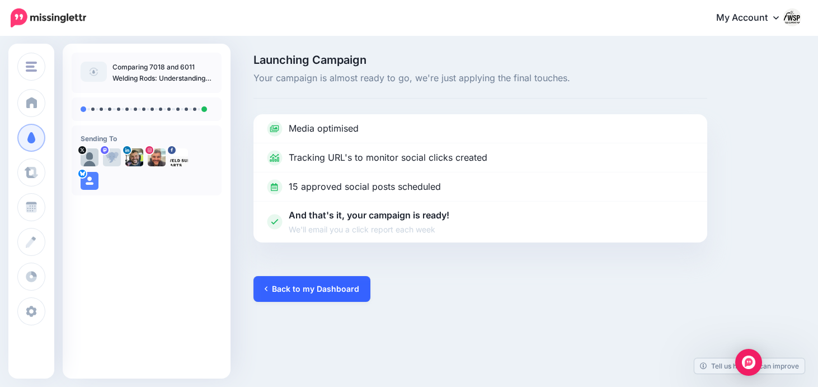
click at [313, 279] on link "Back to my Dashboard" at bounding box center [311, 289] width 117 height 26
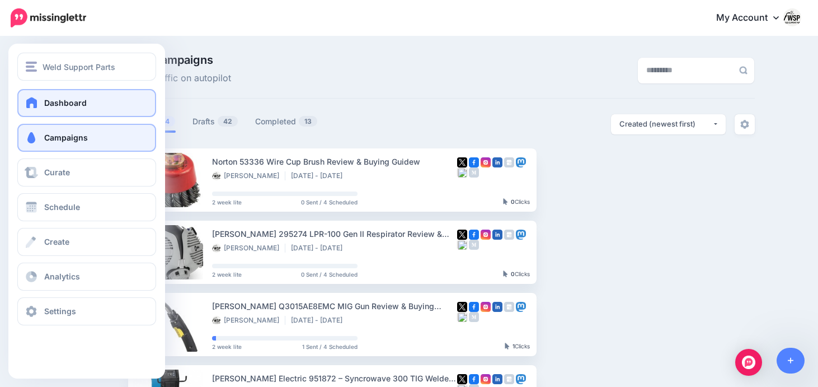
click at [47, 106] on span "Dashboard" at bounding box center [65, 103] width 43 height 10
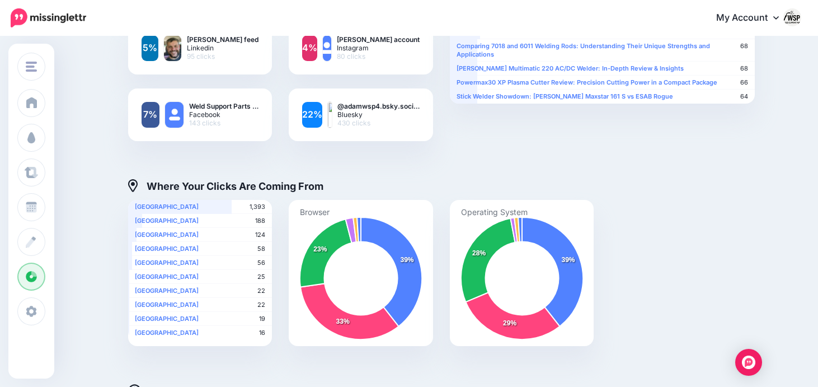
scroll to position [319, 0]
